Goal: Information Seeking & Learning: Learn about a topic

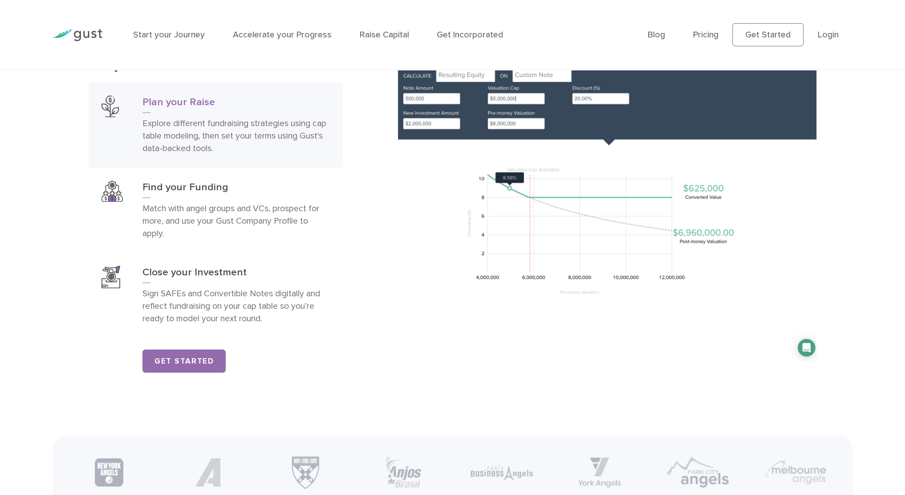
scroll to position [1602, 0]
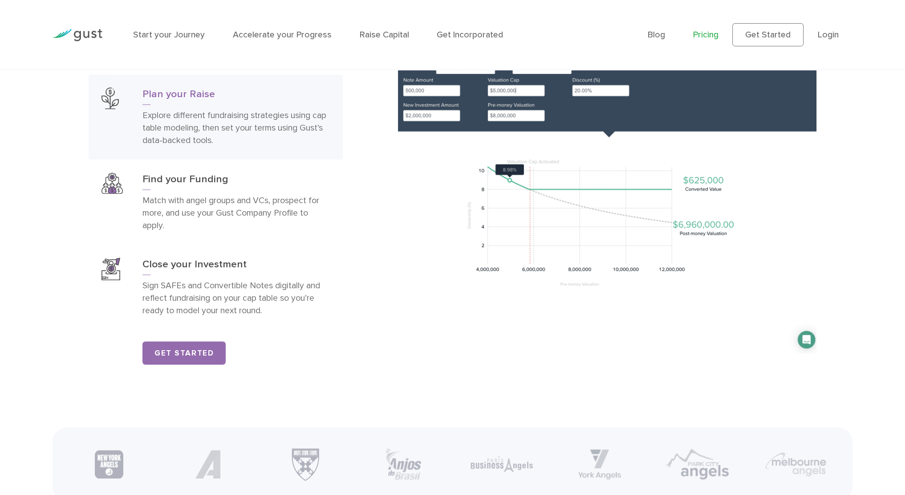
click at [713, 36] on link "Pricing" at bounding box center [705, 34] width 25 height 10
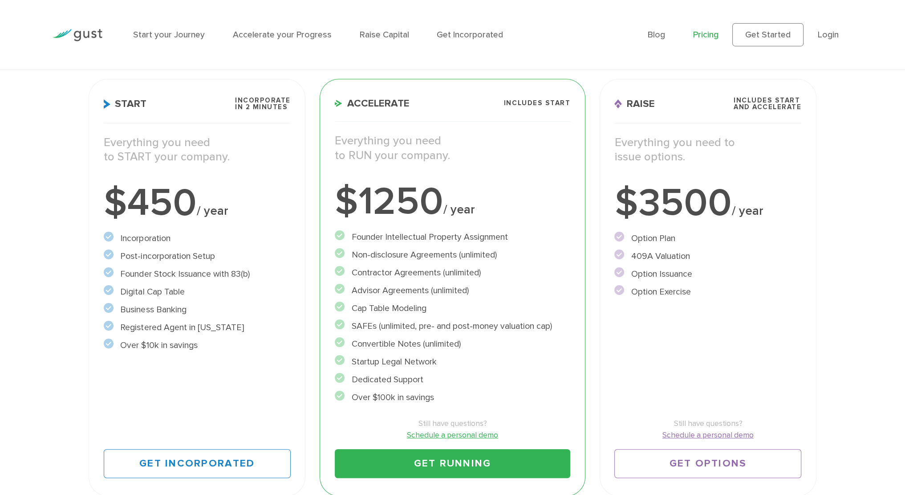
scroll to position [178, 0]
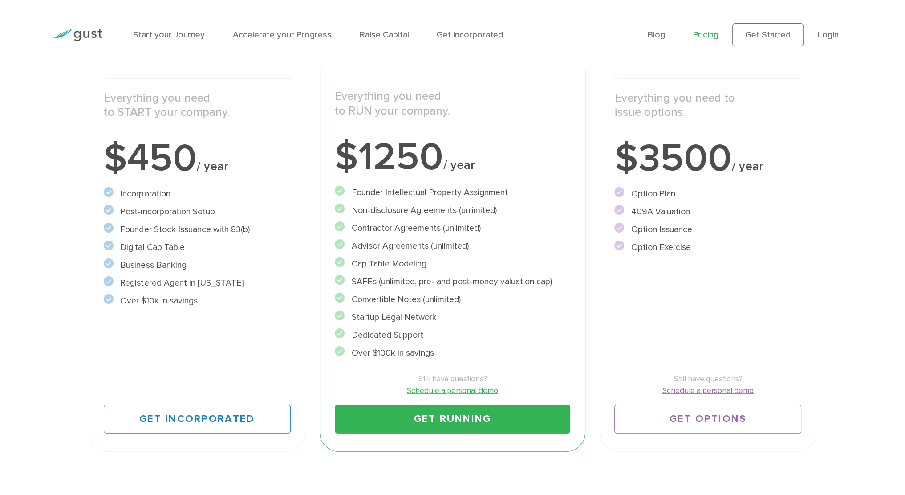
drag, startPoint x: 518, startPoint y: 192, endPoint x: 353, endPoint y: 195, distance: 165.6
click at [353, 195] on li "Founder Intellectual Property Assignment" at bounding box center [452, 192] width 235 height 13
drag, startPoint x: 682, startPoint y: 214, endPoint x: 632, endPoint y: 215, distance: 50.8
click at [632, 215] on li "409A Valuation" at bounding box center [707, 211] width 187 height 13
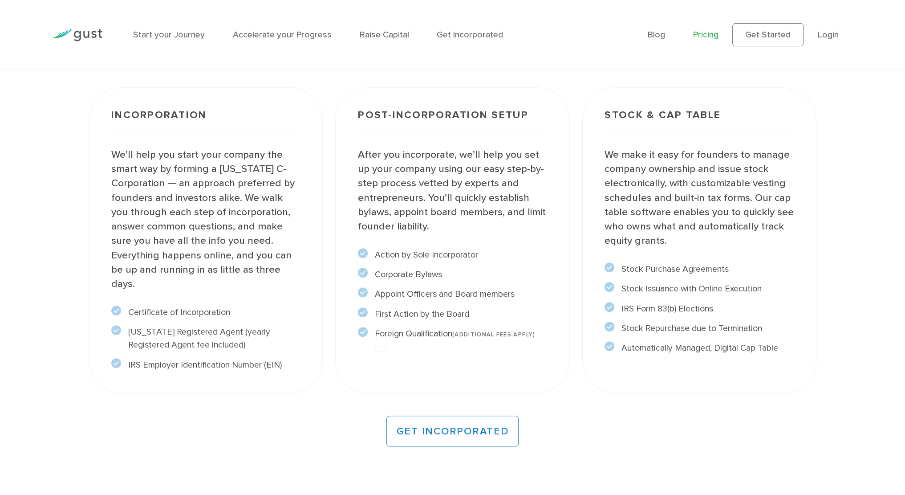
scroll to position [757, 0]
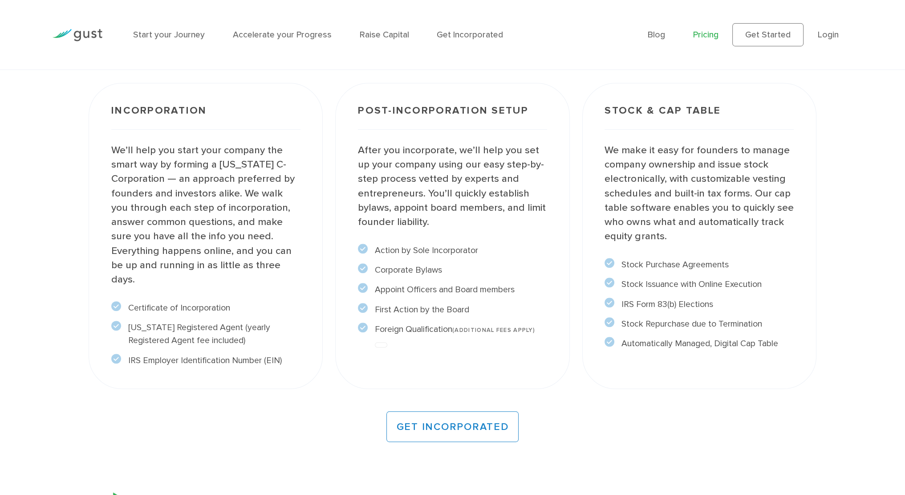
drag, startPoint x: 522, startPoint y: 296, endPoint x: 362, endPoint y: 292, distance: 160.3
click at [362, 292] on li "Appoint Officers and Board members" at bounding box center [452, 289] width 189 height 13
